Goal: Task Accomplishment & Management: Manage account settings

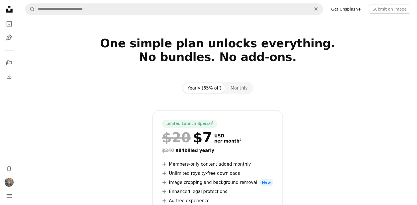
click at [10, 7] on icon at bounding box center [9, 9] width 7 height 7
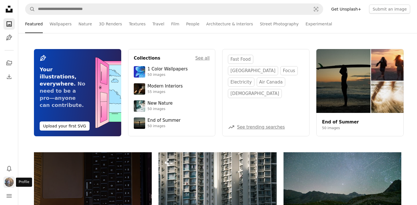
click at [7, 181] on img "Profile" at bounding box center [9, 182] width 9 height 9
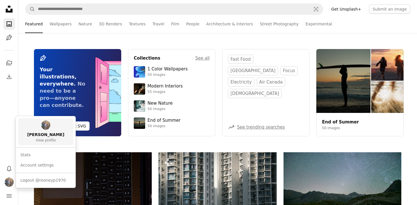
click at [49, 139] on span "View profile" at bounding box center [46, 140] width 20 height 5
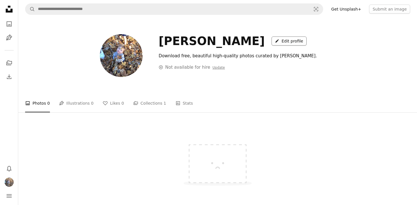
click at [272, 42] on link "A pencil Edit profile" at bounding box center [289, 41] width 35 height 9
